Goal: Task Accomplishment & Management: Use online tool/utility

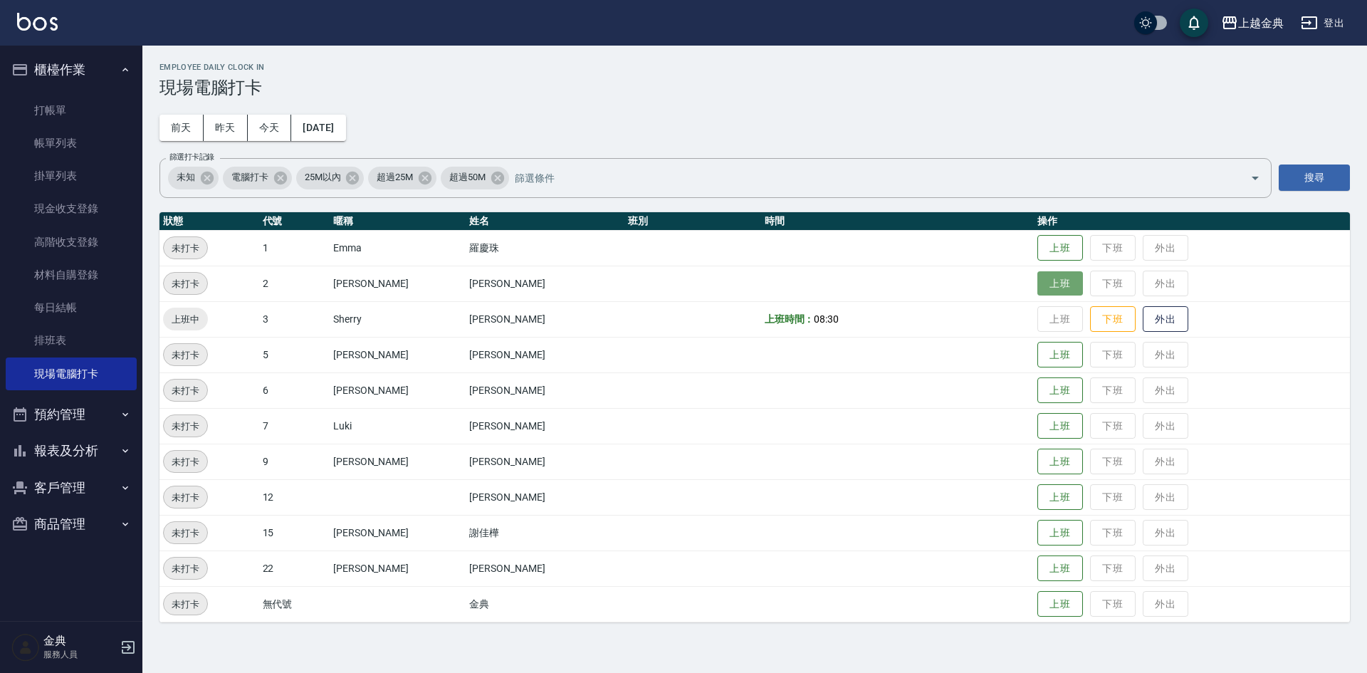
click at [1045, 283] on button "上班" at bounding box center [1060, 283] width 46 height 25
click at [1037, 566] on button "上班" at bounding box center [1060, 568] width 46 height 25
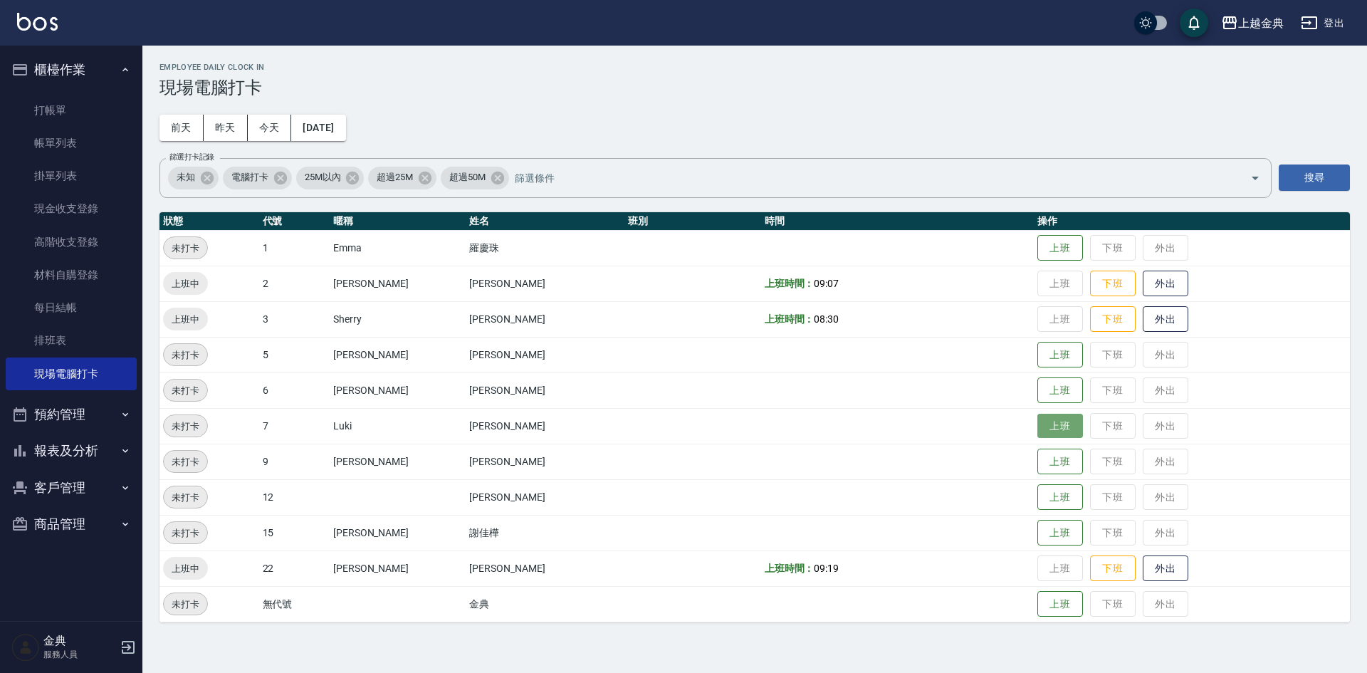
click at [1041, 425] on button "上班" at bounding box center [1060, 426] width 46 height 25
click at [1037, 357] on button "上班" at bounding box center [1060, 354] width 46 height 25
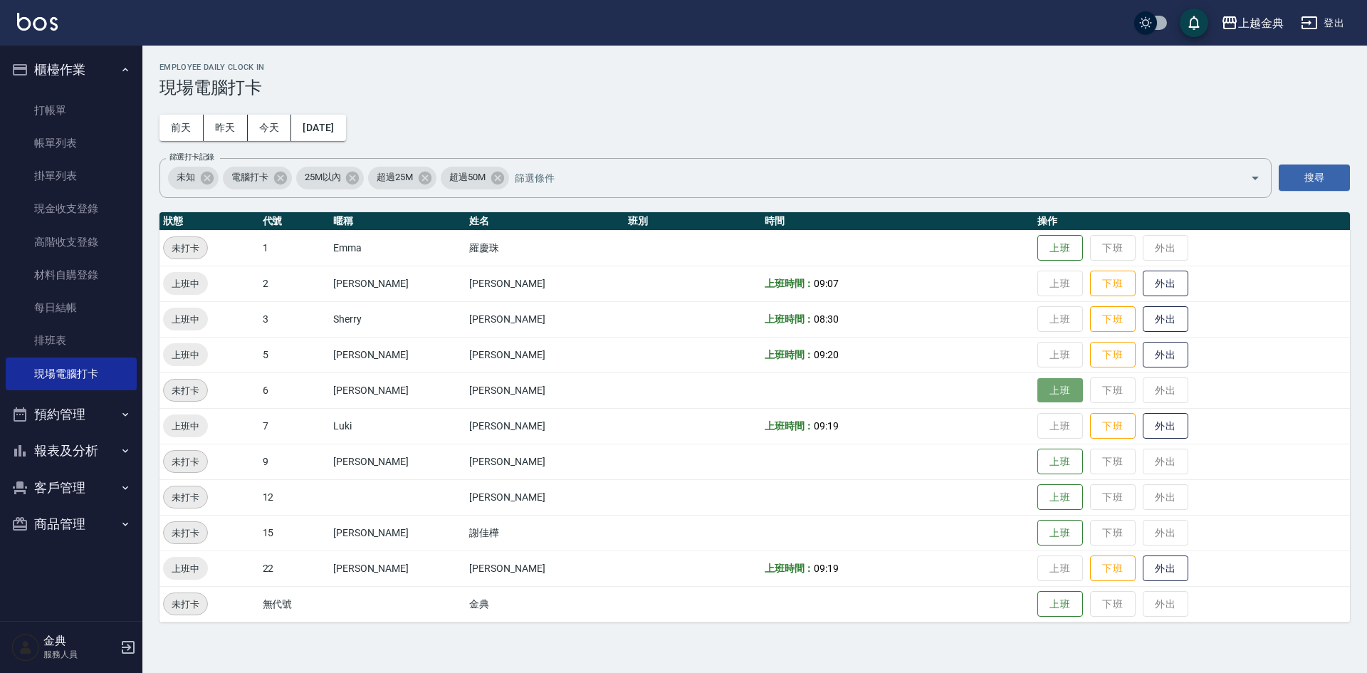
click at [1037, 378] on button "上班" at bounding box center [1060, 390] width 46 height 25
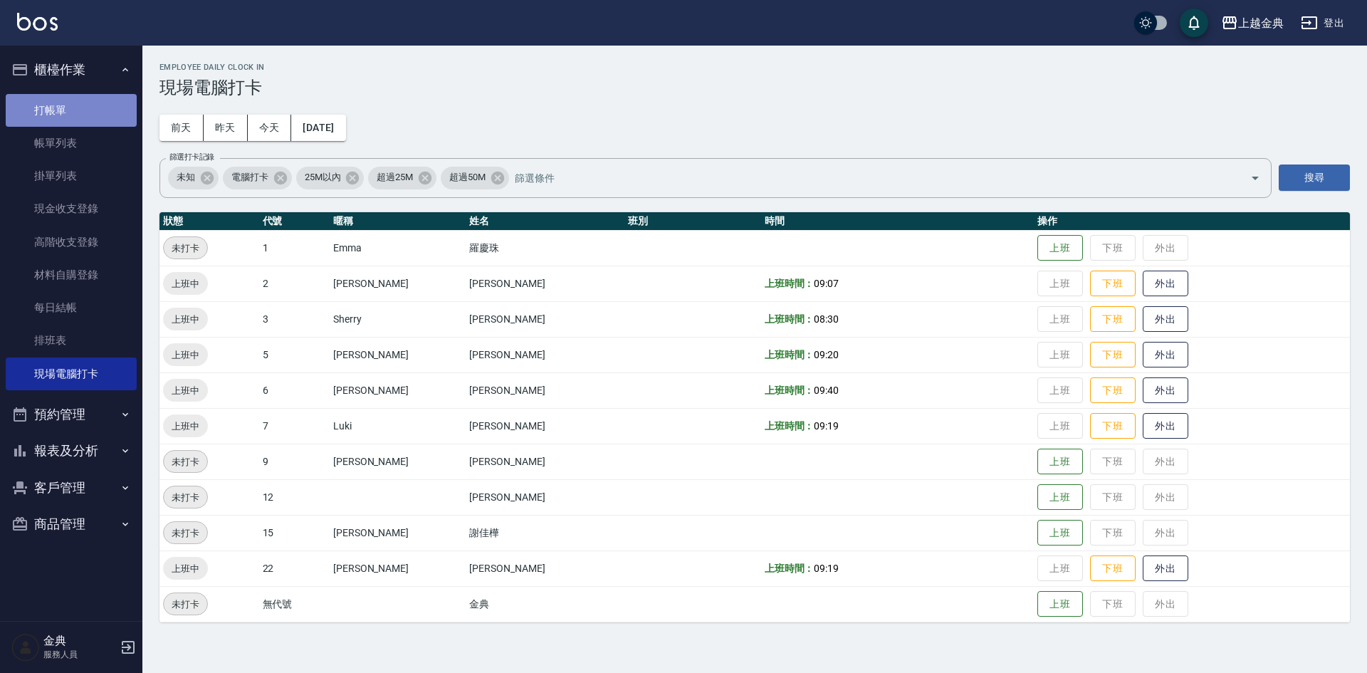
click at [65, 110] on link "打帳單" at bounding box center [71, 110] width 131 height 33
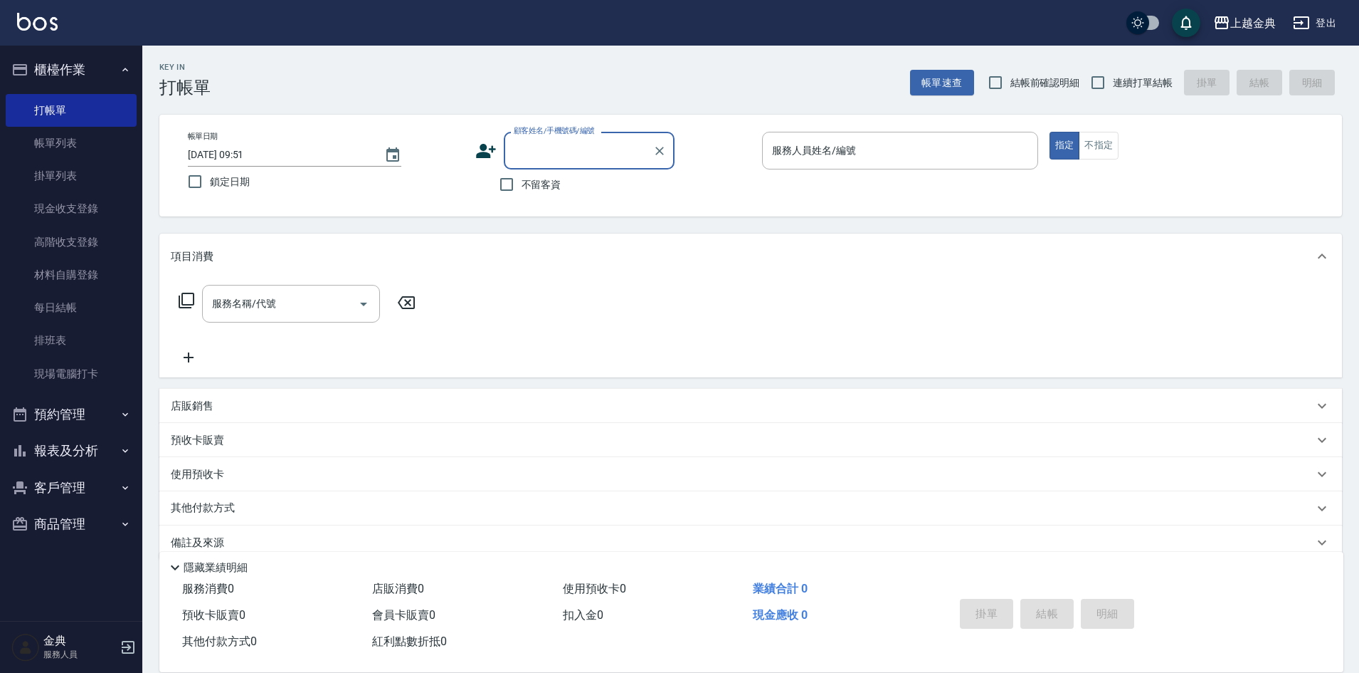
click at [48, 449] on button "報表及分析" at bounding box center [71, 450] width 131 height 37
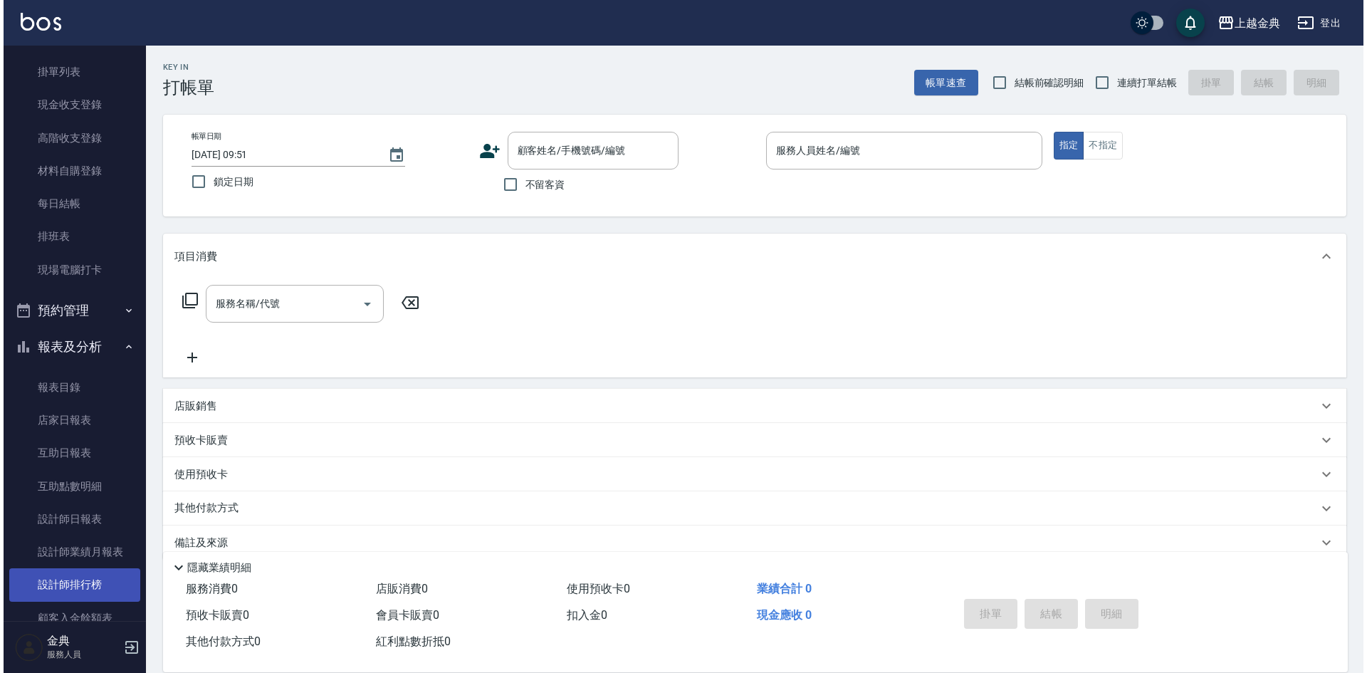
scroll to position [214, 0]
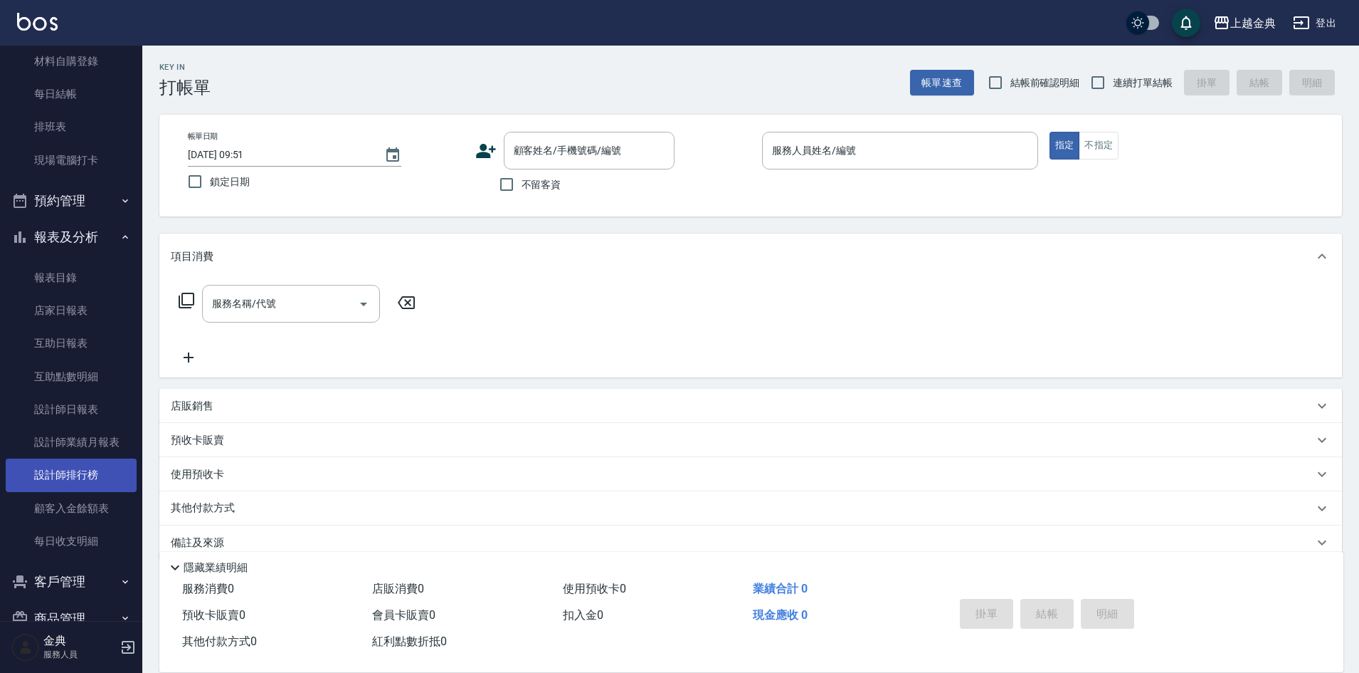
click at [89, 485] on link "設計師排行榜" at bounding box center [71, 474] width 131 height 33
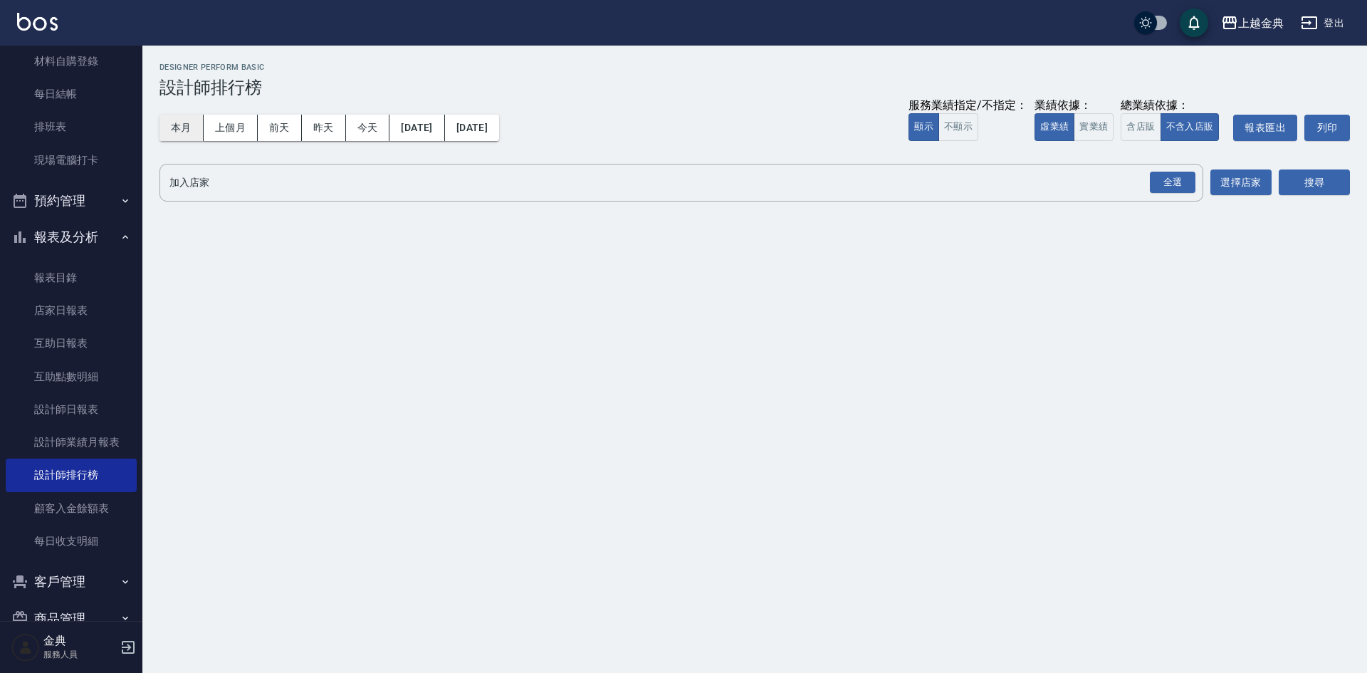
click at [186, 126] on button "本月" at bounding box center [181, 128] width 44 height 26
click at [1147, 126] on button "含店販" at bounding box center [1140, 127] width 40 height 28
click at [1174, 191] on div "全選" at bounding box center [1172, 183] width 46 height 22
click at [1311, 197] on div "搜尋" at bounding box center [1313, 184] width 71 height 40
click at [1309, 188] on button "搜尋" at bounding box center [1313, 183] width 71 height 26
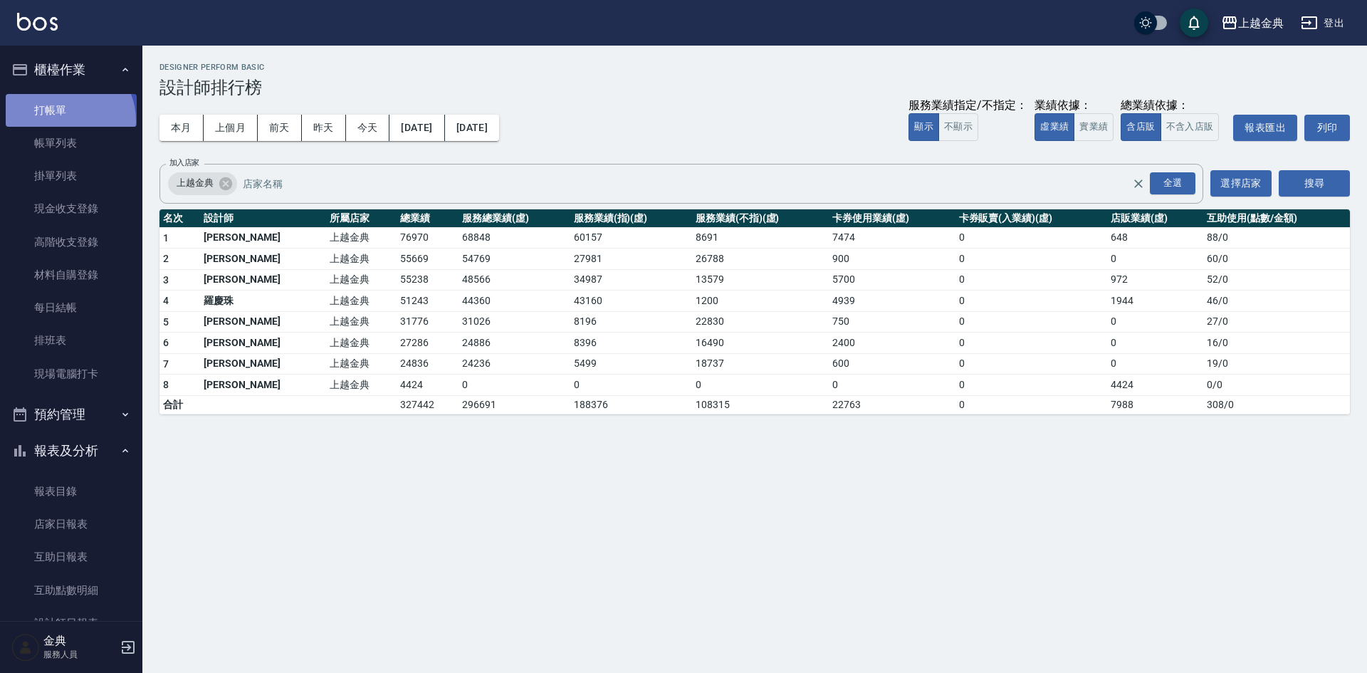
click at [66, 120] on link "打帳單" at bounding box center [71, 110] width 131 height 33
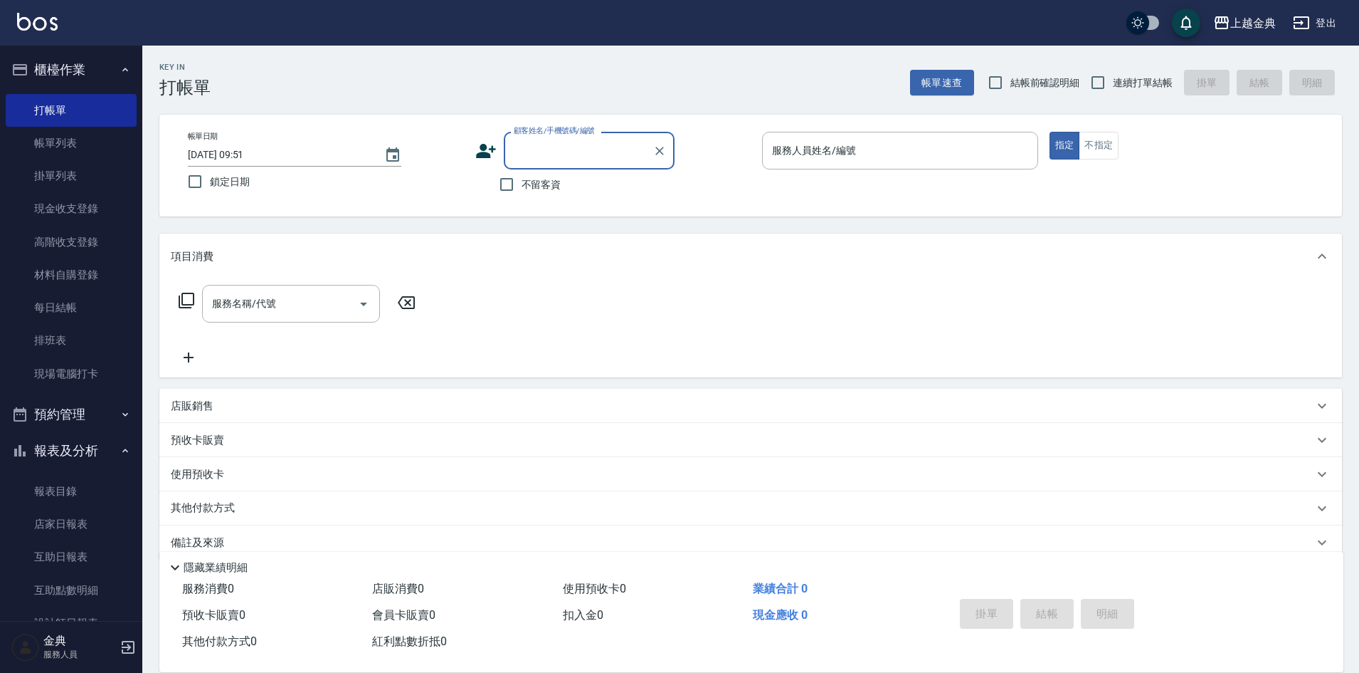
click at [928, 302] on div "服務名稱/代號 服務名稱/代號" at bounding box center [750, 328] width 1183 height 98
